Goal: Task Accomplishment & Management: Complete application form

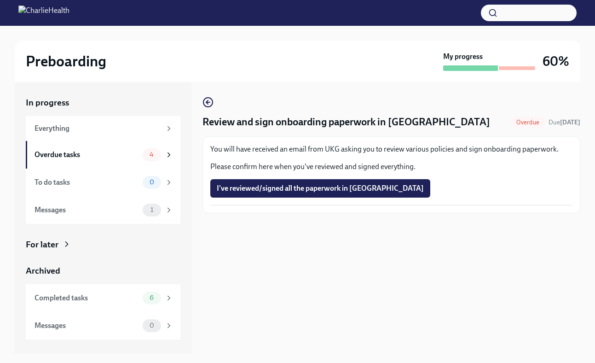
scroll to position [17, 0]
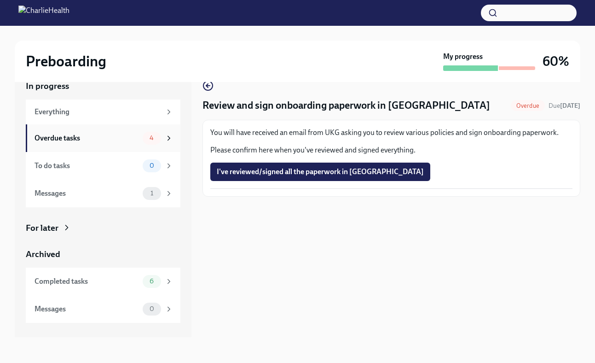
click at [73, 143] on div "Overdue tasks 4" at bounding box center [104, 138] width 139 height 13
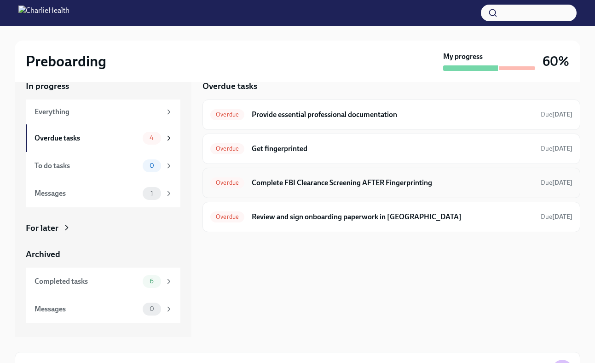
click at [231, 180] on span "Overdue" at bounding box center [227, 182] width 34 height 7
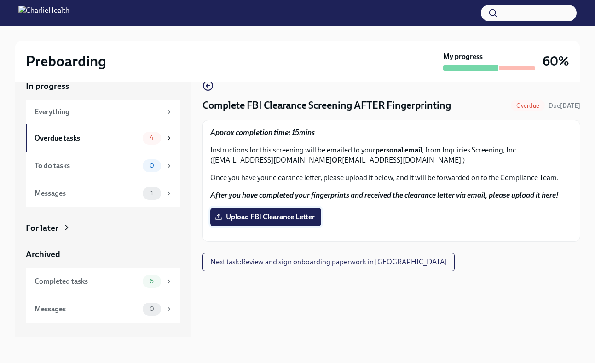
click at [260, 219] on span "Upload FBI Clearance Letter" at bounding box center [266, 216] width 98 height 9
click at [0, 0] on input "Upload FBI Clearance Letter" at bounding box center [0, 0] width 0 height 0
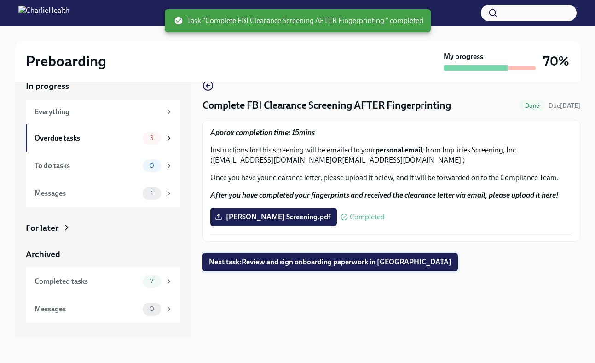
click at [309, 260] on span "Next task : Review and sign onboarding paperwork in [GEOGRAPHIC_DATA]" at bounding box center [330, 261] width 243 height 9
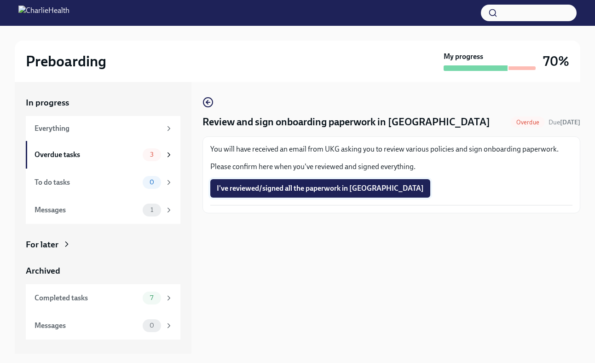
click at [305, 191] on span "I've reviewed/signed all the paperwork in [GEOGRAPHIC_DATA]" at bounding box center [320, 188] width 207 height 9
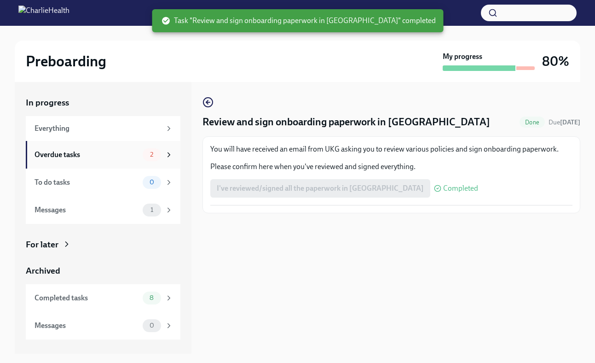
click at [96, 148] on div "Overdue tasks 2" at bounding box center [103, 155] width 155 height 28
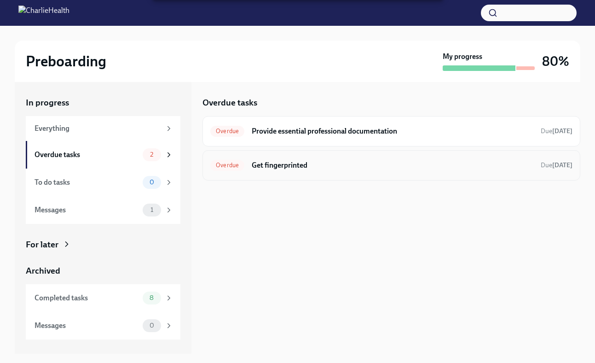
click at [301, 169] on h6 "Get fingerprinted" at bounding box center [393, 165] width 282 height 10
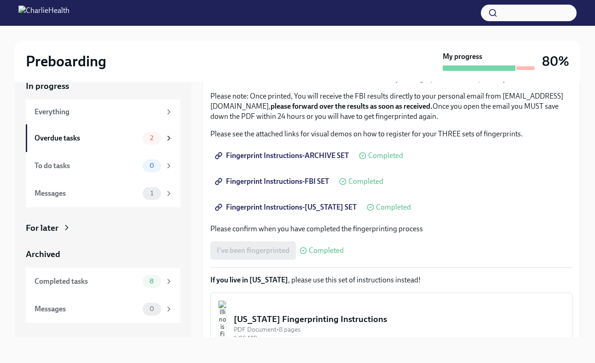
scroll to position [35, 0]
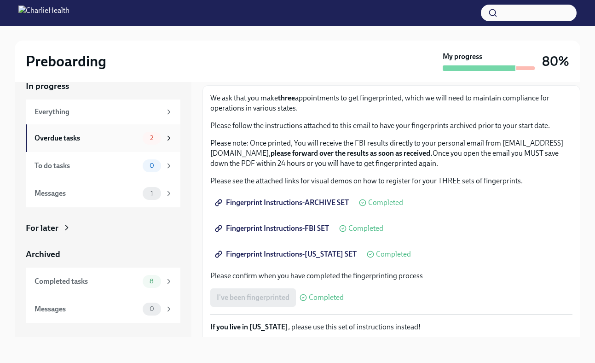
click at [83, 137] on div "Overdue tasks" at bounding box center [87, 138] width 104 height 10
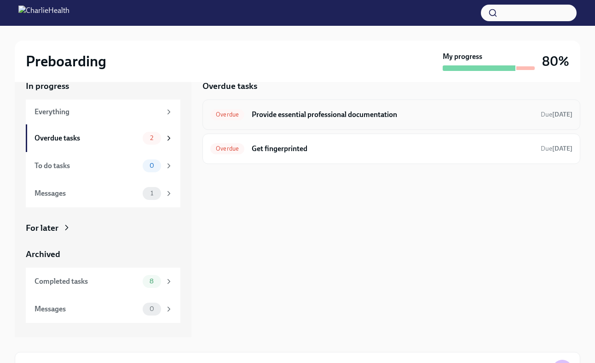
click at [346, 110] on h6 "Provide essential professional documentation" at bounding box center [393, 115] width 282 height 10
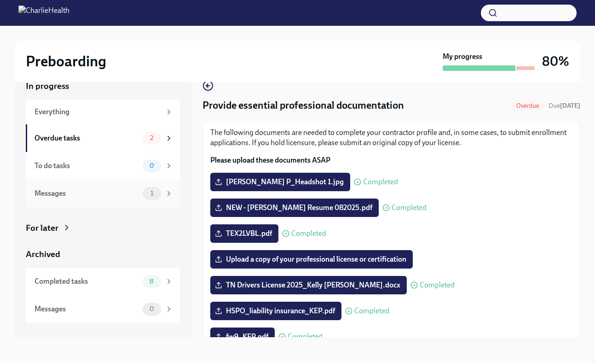
click at [137, 191] on div "Messages" at bounding box center [87, 193] width 104 height 10
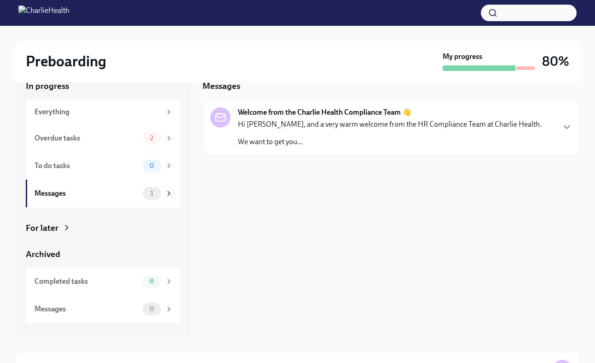
click at [378, 131] on div "Hi [PERSON_NAME], and a very warm welcome from the HR Compliance Team at Charli…" at bounding box center [390, 133] width 304 height 28
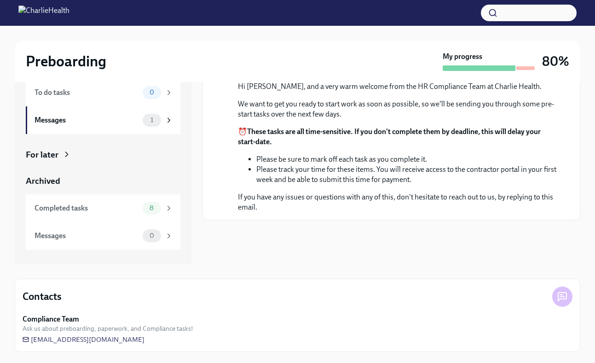
scroll to position [48, 0]
click at [109, 121] on div "Messages" at bounding box center [87, 120] width 104 height 10
click at [65, 90] on div "To do tasks" at bounding box center [87, 92] width 104 height 10
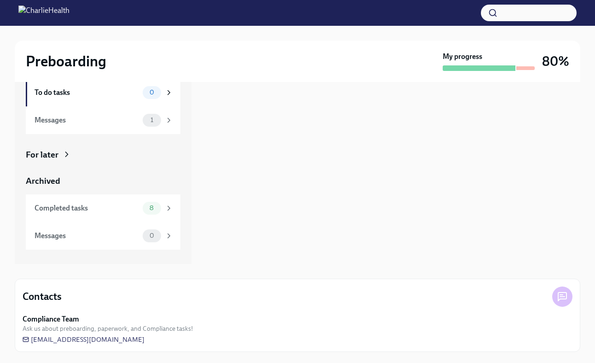
scroll to position [29, 0]
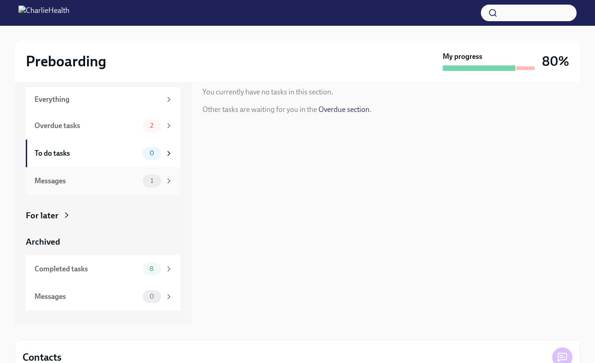
click at [83, 180] on div "Messages" at bounding box center [87, 181] width 104 height 10
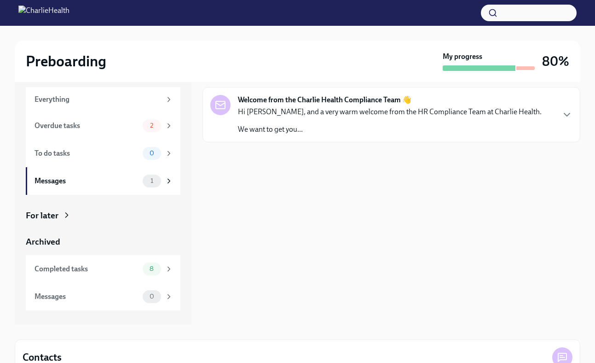
click at [289, 132] on p "We want to get you..." at bounding box center [390, 129] width 304 height 10
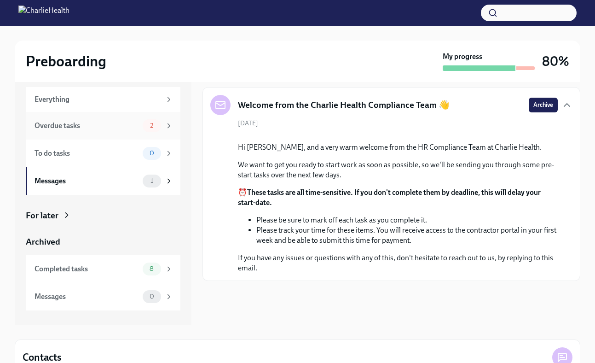
click at [131, 123] on div "Overdue tasks" at bounding box center [87, 126] width 104 height 10
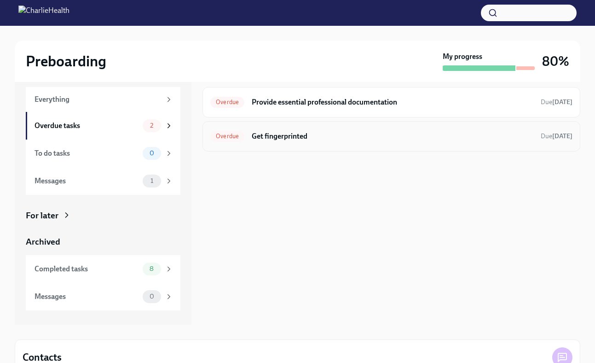
click at [393, 140] on h6 "Get fingerprinted" at bounding box center [393, 136] width 282 height 10
